Goal: Entertainment & Leisure: Browse casually

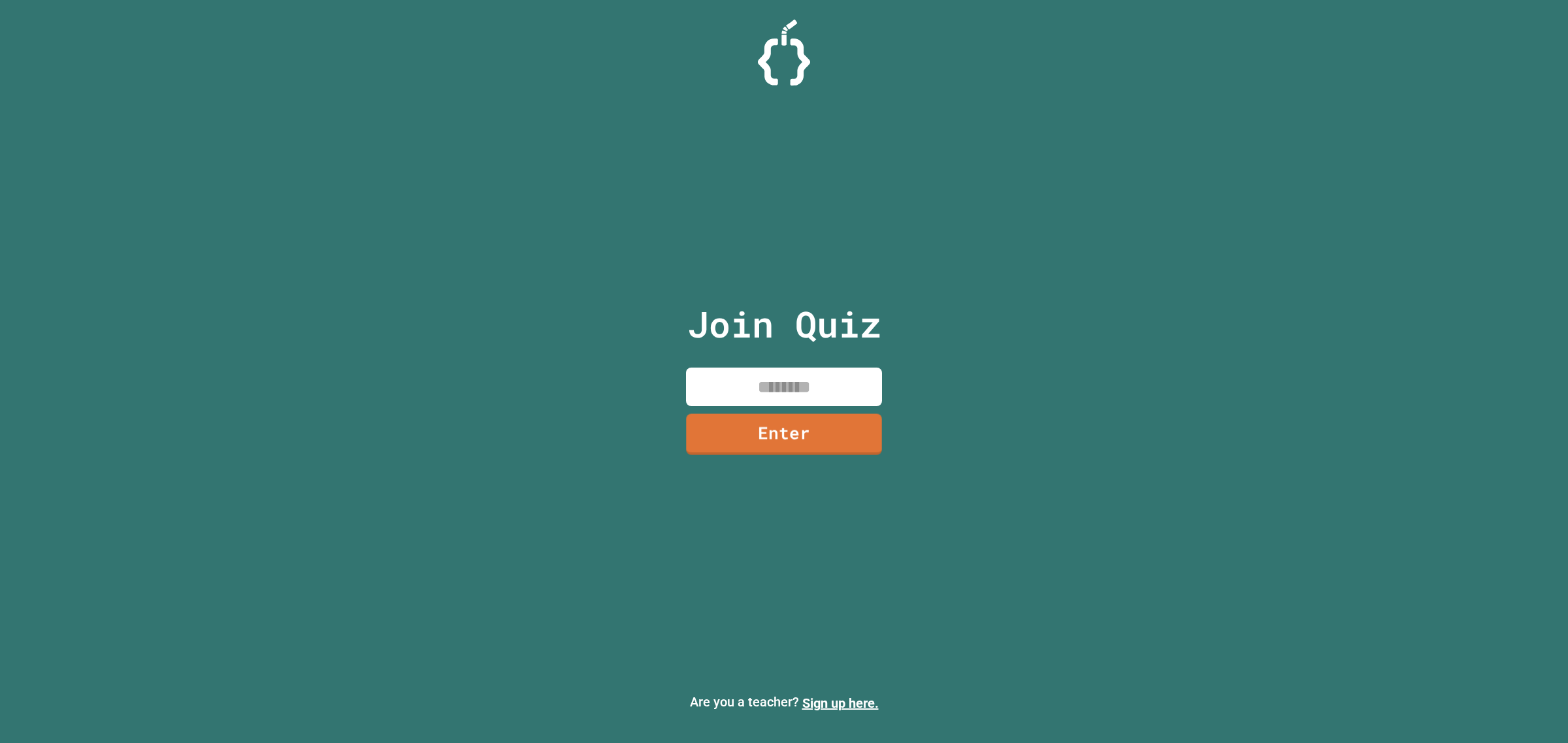
click at [869, 392] on input at bounding box center [784, 387] width 196 height 39
type input "********"
click at [853, 434] on link "Enter" at bounding box center [783, 434] width 197 height 43
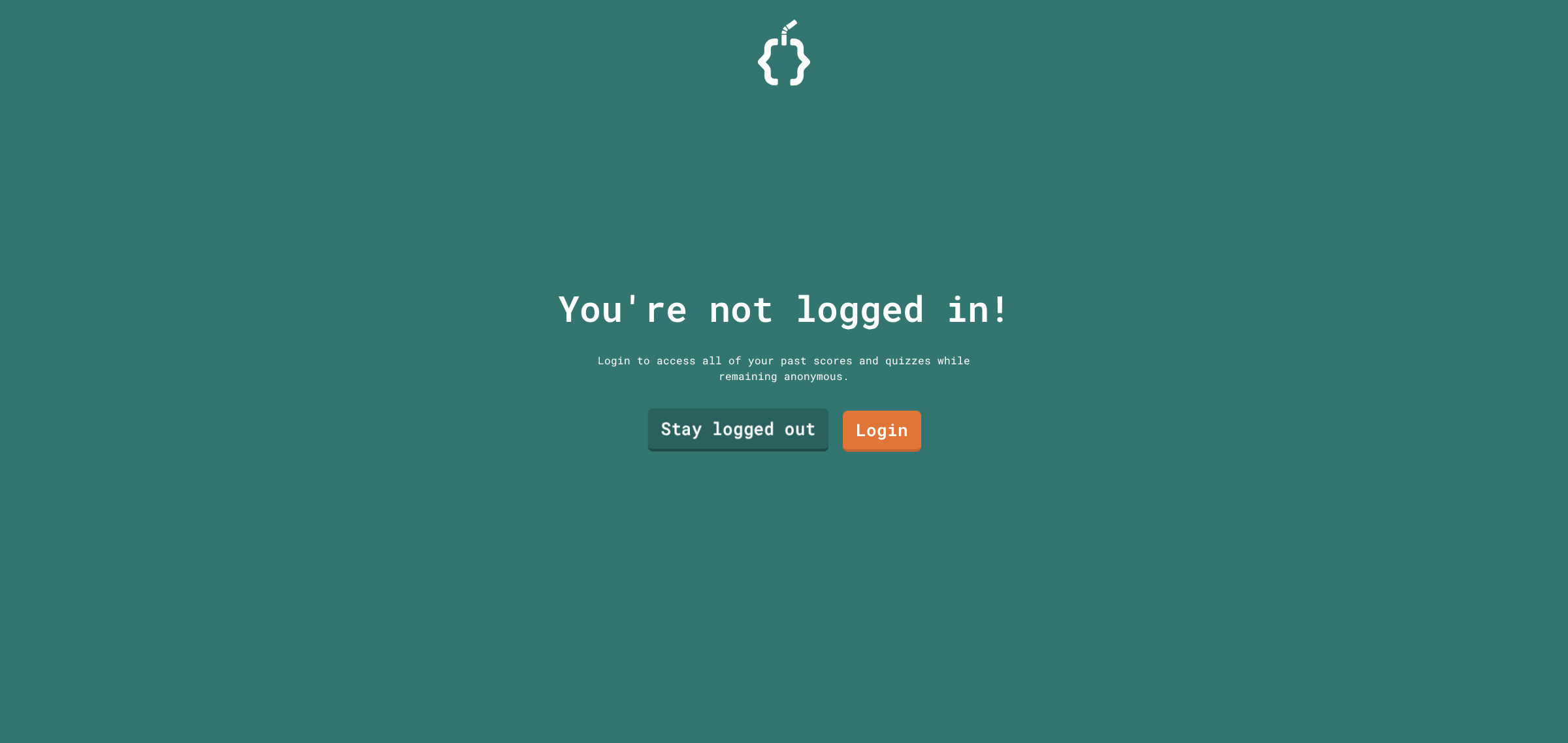
click at [798, 426] on link "Stay logged out" at bounding box center [738, 430] width 181 height 43
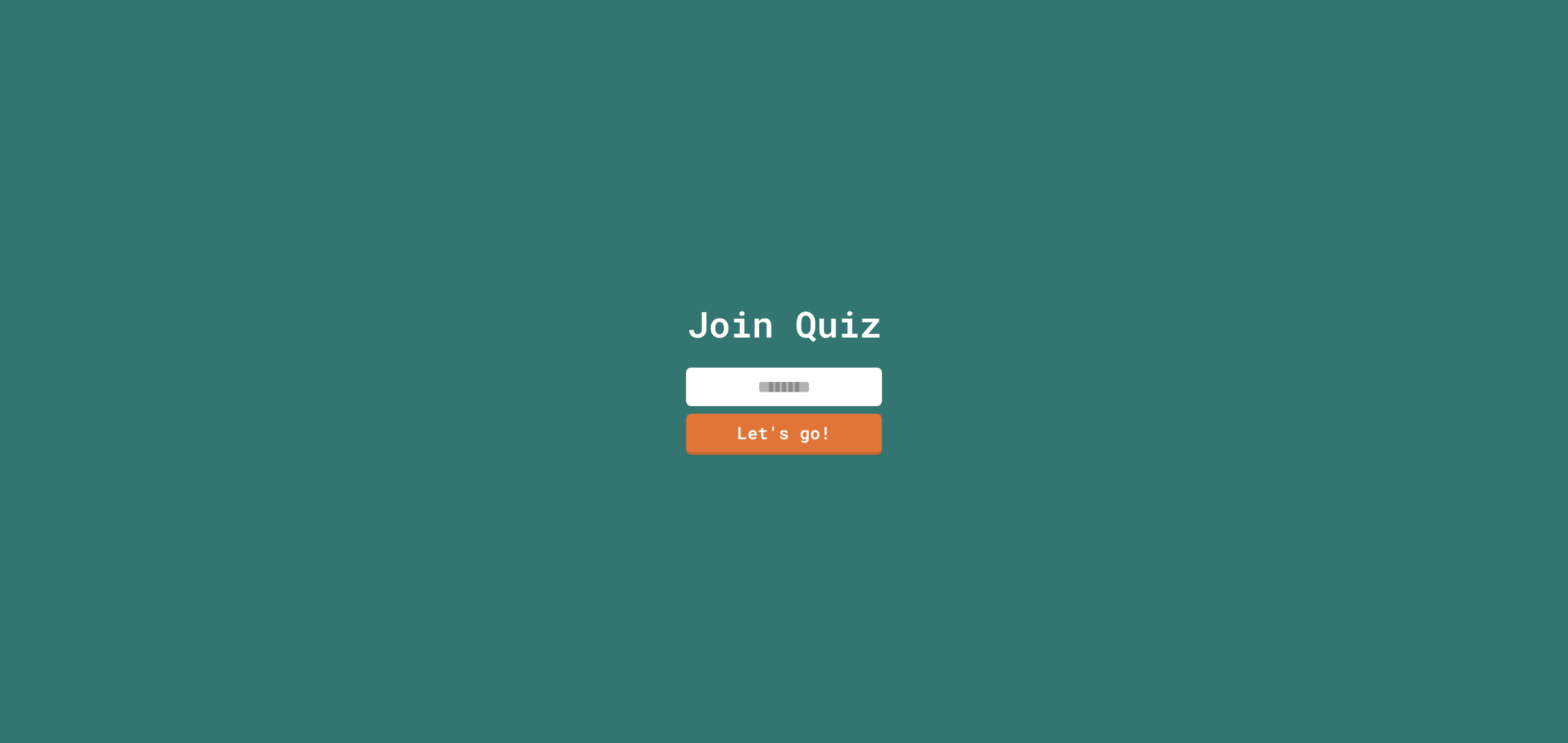
click at [769, 390] on input at bounding box center [784, 387] width 196 height 39
type input "*****"
click at [753, 435] on link "Let's go!" at bounding box center [784, 434] width 198 height 43
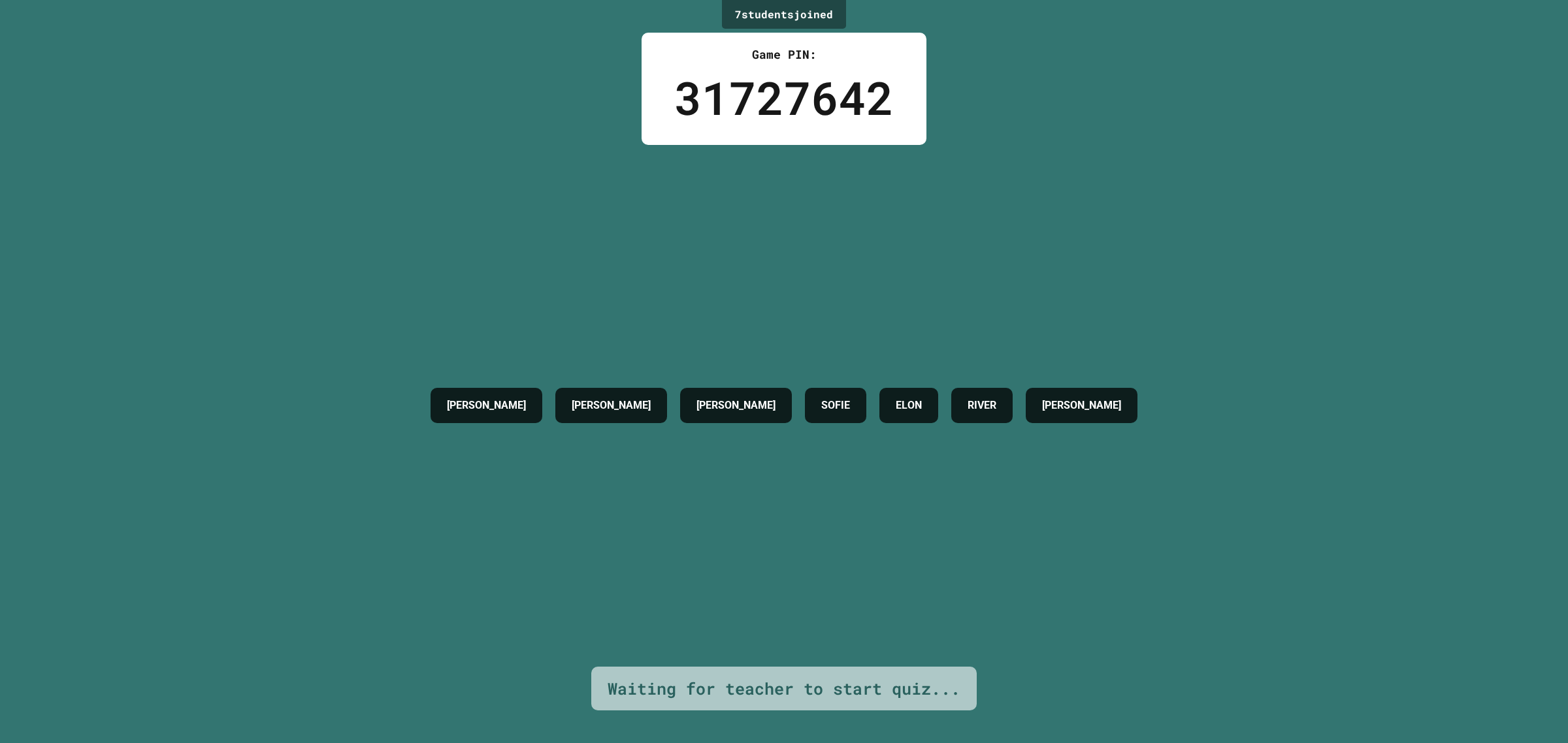
drag, startPoint x: 63, startPoint y: 7, endPoint x: 1017, endPoint y: 291, distance: 995.4
click at [1017, 291] on div "[PERSON_NAME] [PERSON_NAME] ELON RIVER [PERSON_NAME]" at bounding box center [783, 406] width 720 height 522
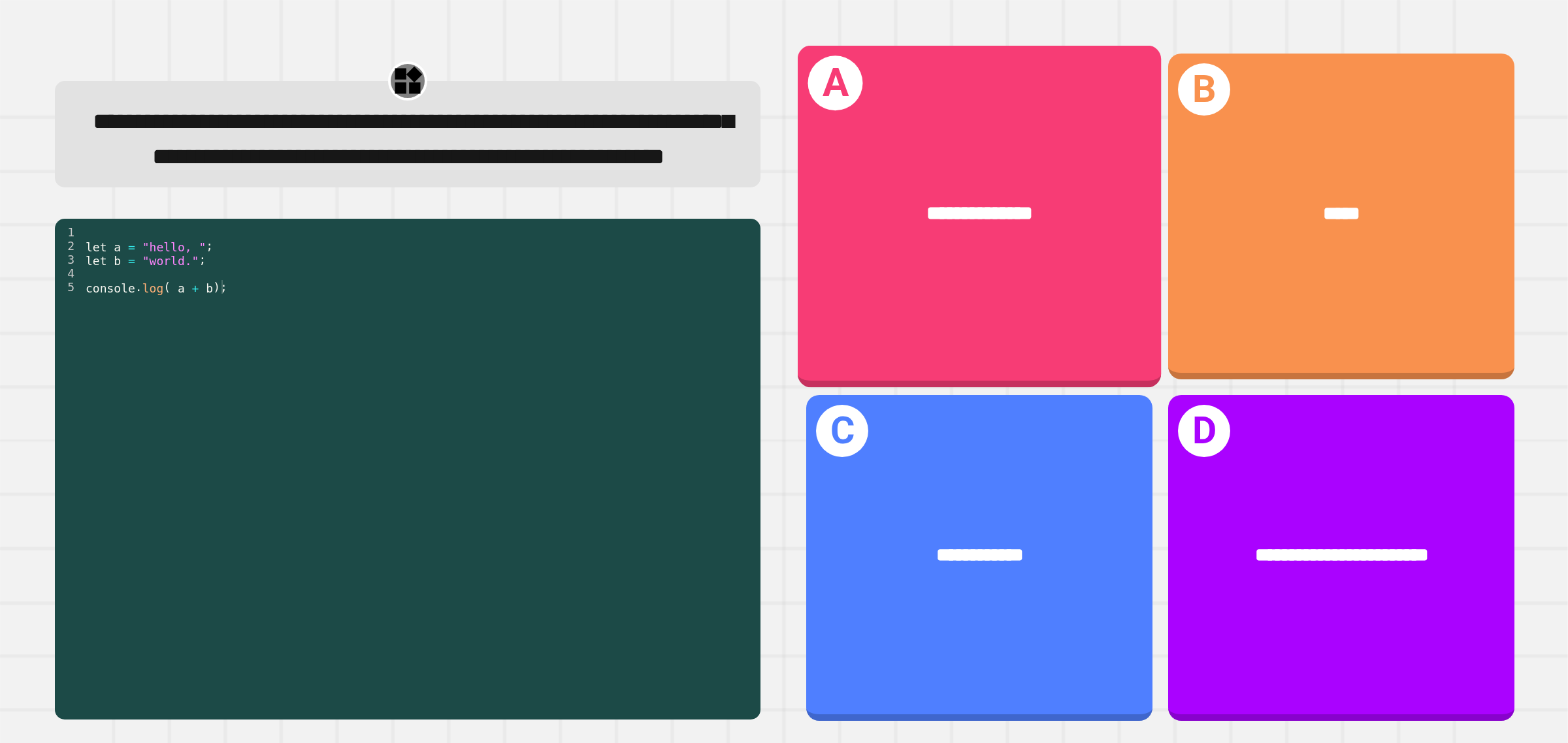
click at [1000, 309] on div "**********" at bounding box center [979, 217] width 364 height 342
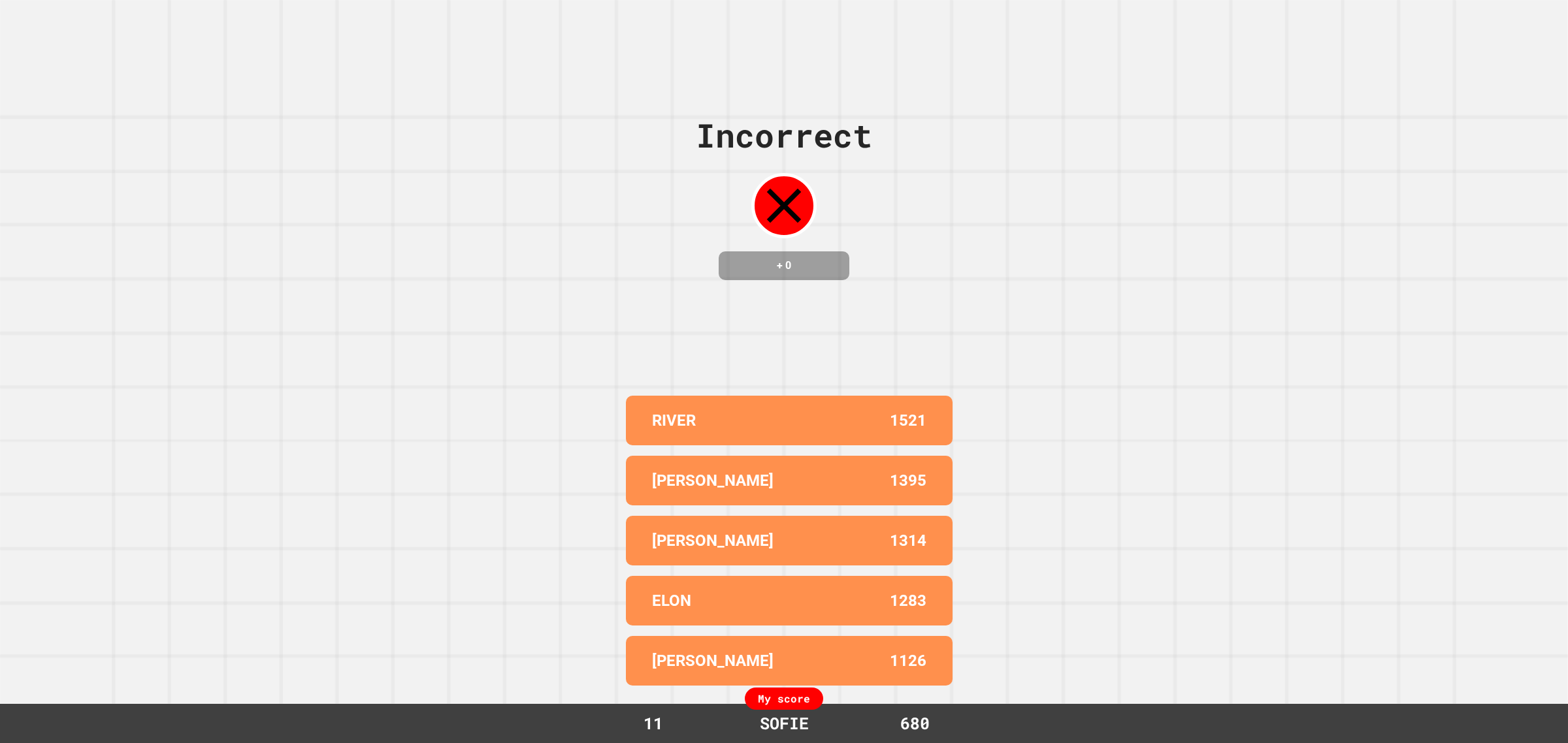
drag, startPoint x: 1305, startPoint y: 168, endPoint x: 1300, endPoint y: 206, distance: 38.3
drag, startPoint x: 1300, startPoint y: 206, endPoint x: 1127, endPoint y: 431, distance: 283.8
click at [1127, 431] on div "Incorrect + 0 RIVER 1521 [PERSON_NAME] 1395 [PERSON_NAME] 1314 ELON 1283 [PERSO…" at bounding box center [784, 372] width 1568 height 743
drag, startPoint x: 882, startPoint y: 322, endPoint x: 869, endPoint y: 322, distance: 13.0
drag, startPoint x: 869, startPoint y: 322, endPoint x: 818, endPoint y: 317, distance: 51.2
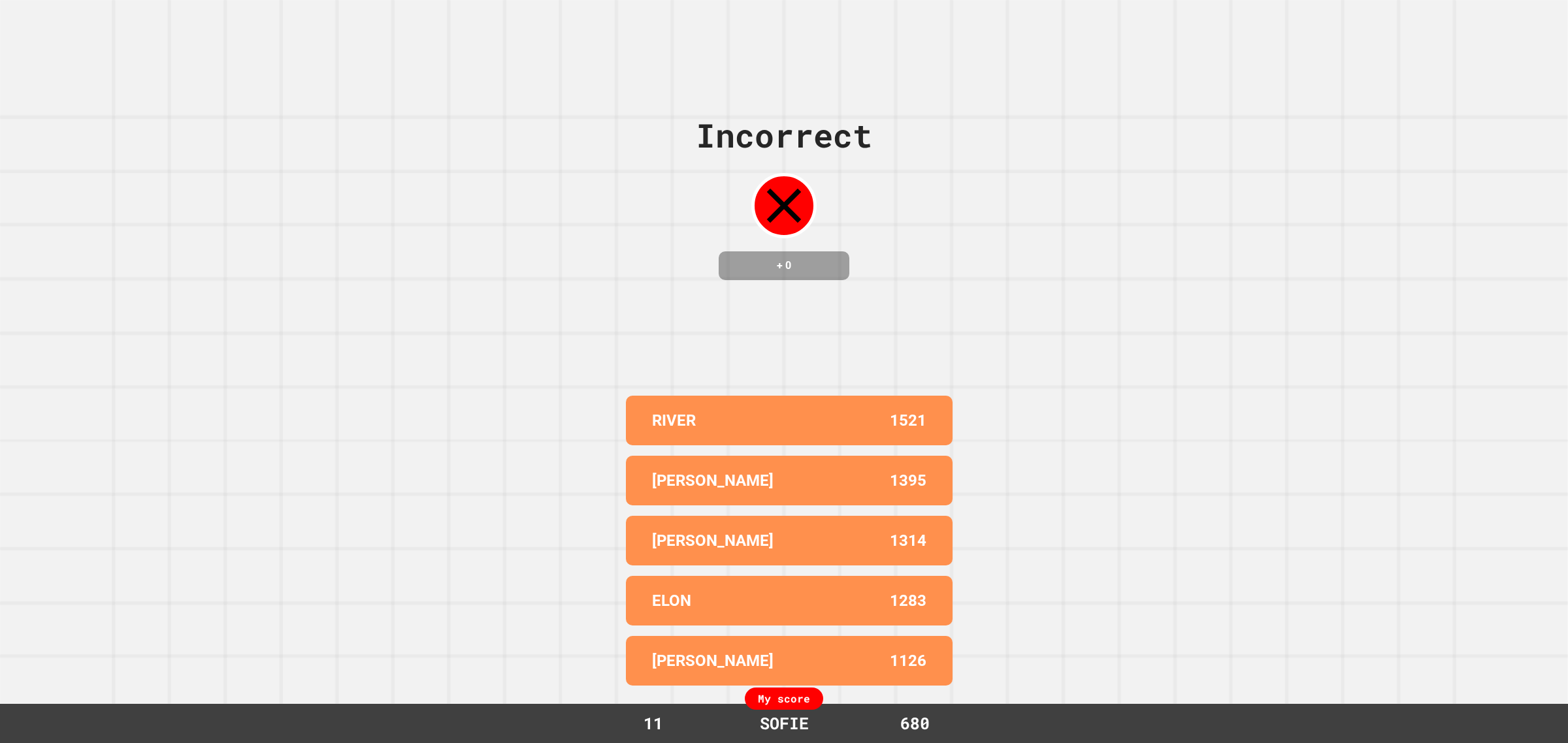
click at [818, 317] on div "Incorrect + 0" at bounding box center [784, 195] width 176 height 338
click at [821, 322] on div "Incorrect + 0" at bounding box center [784, 195] width 176 height 338
drag, startPoint x: 879, startPoint y: 291, endPoint x: 833, endPoint y: 308, distance: 49.0
click at [833, 308] on div "Incorrect + 0" at bounding box center [784, 195] width 176 height 338
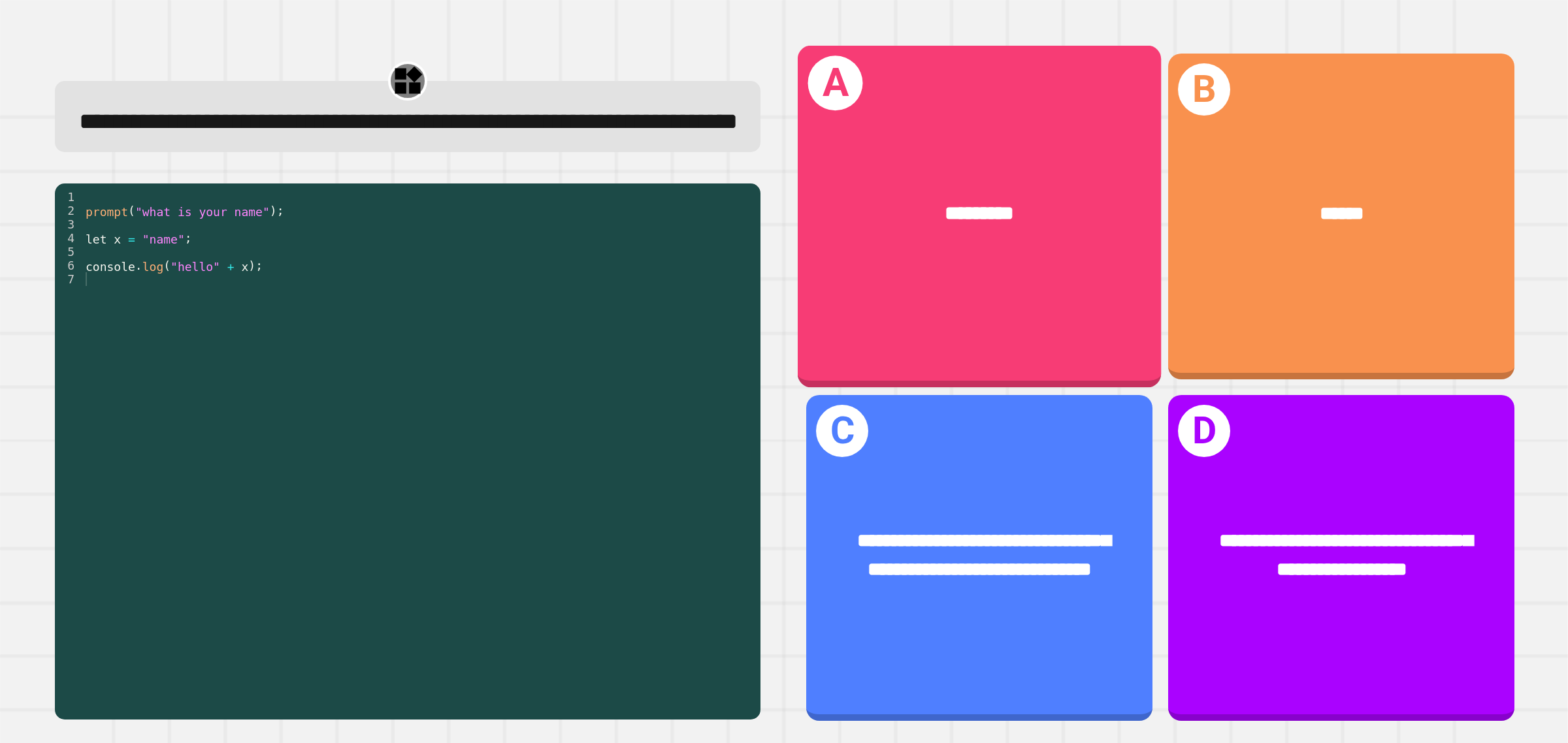
click at [979, 257] on div "*********" at bounding box center [979, 213] width 364 height 109
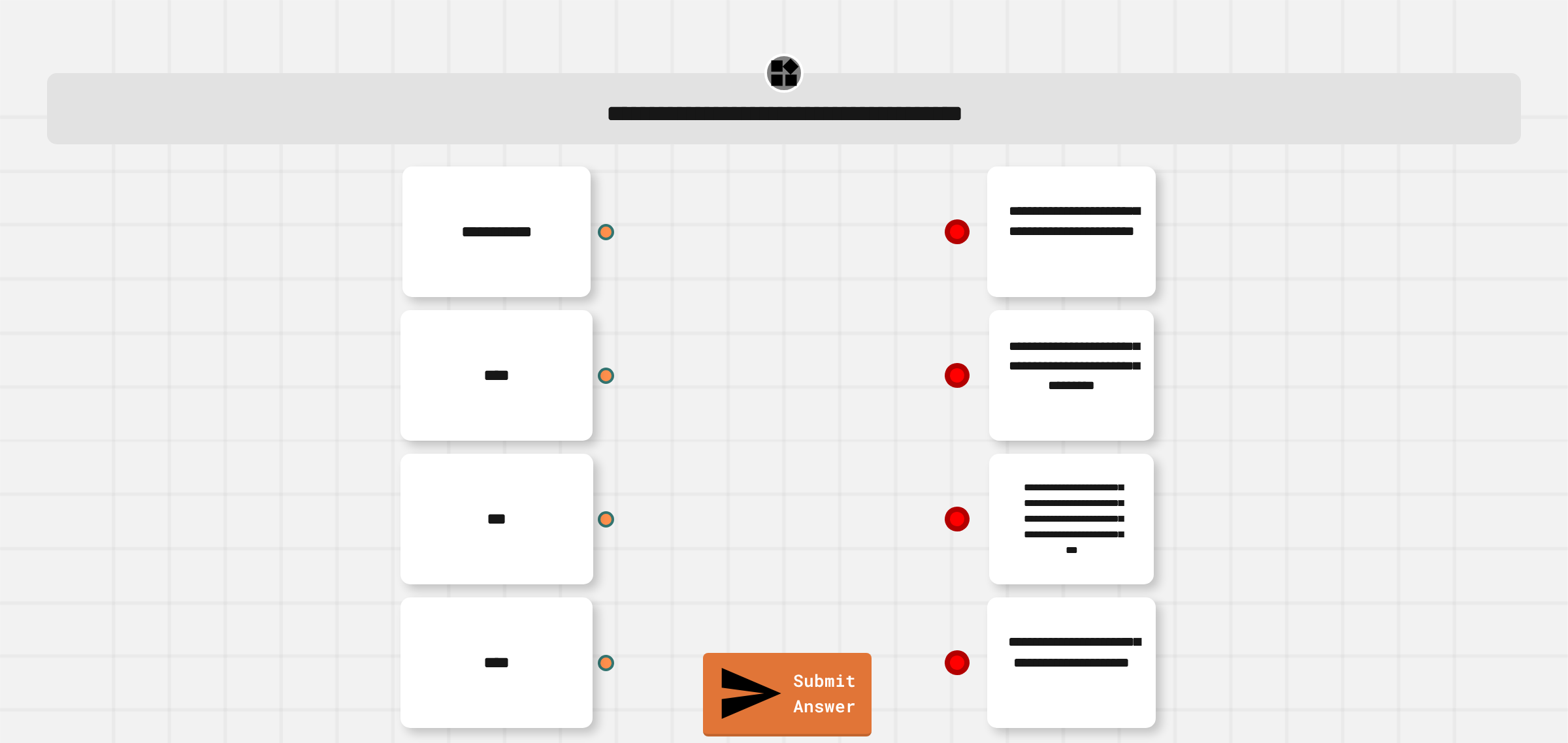
scroll to position [18, 0]
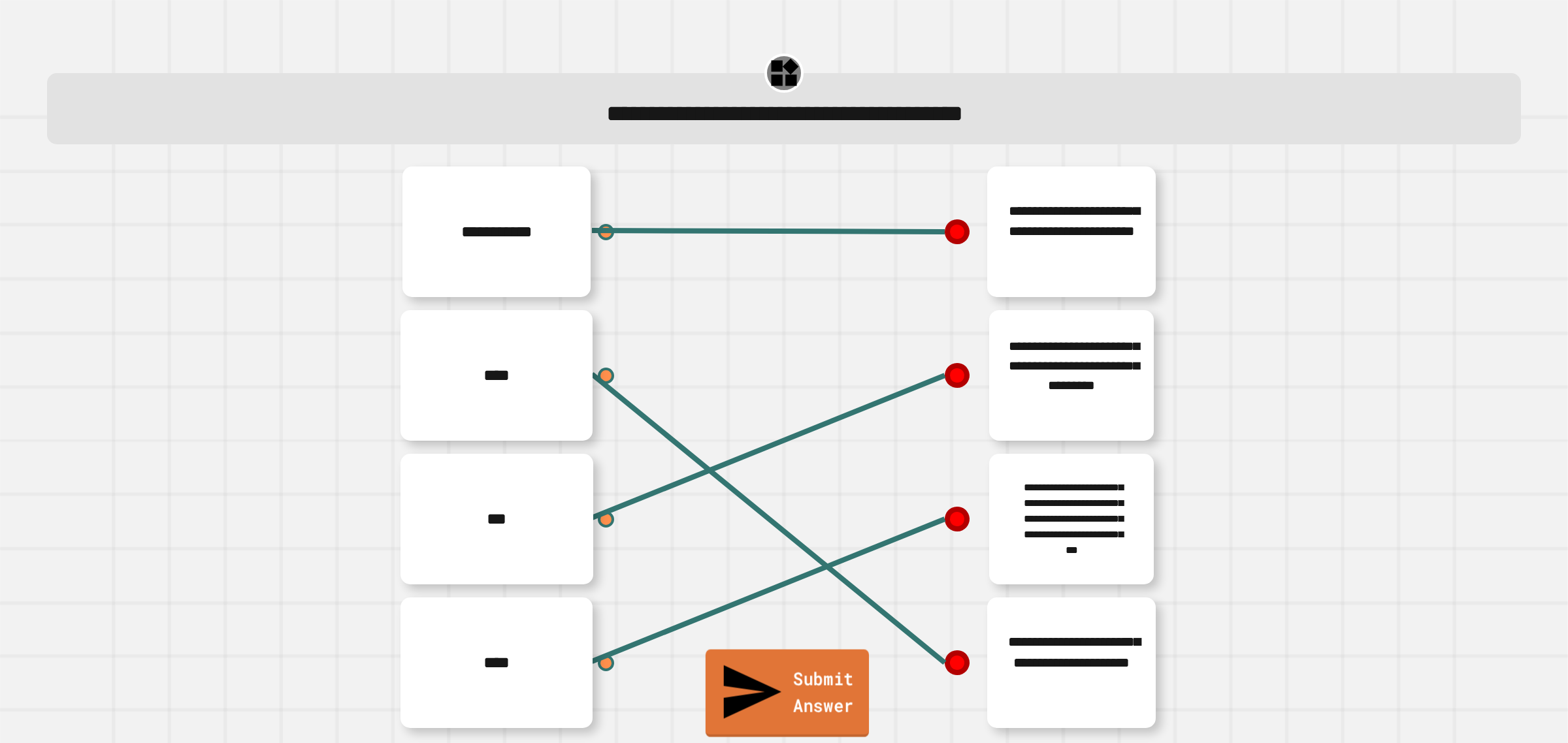
click at [779, 714] on link "Submit Answer" at bounding box center [787, 693] width 163 height 87
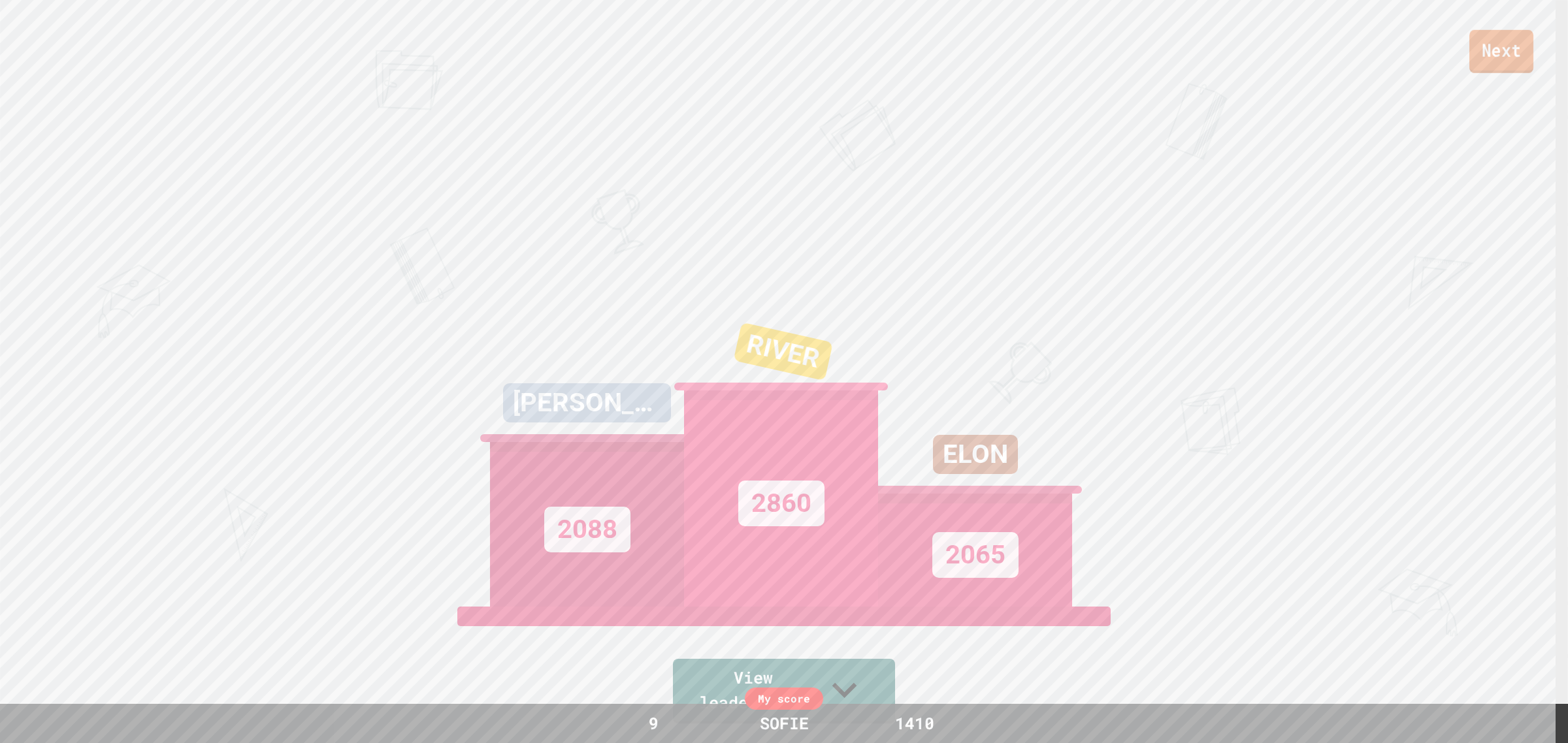
click at [1493, 50] on link "Next" at bounding box center [1501, 51] width 64 height 43
